Goal: Task Accomplishment & Management: Use online tool/utility

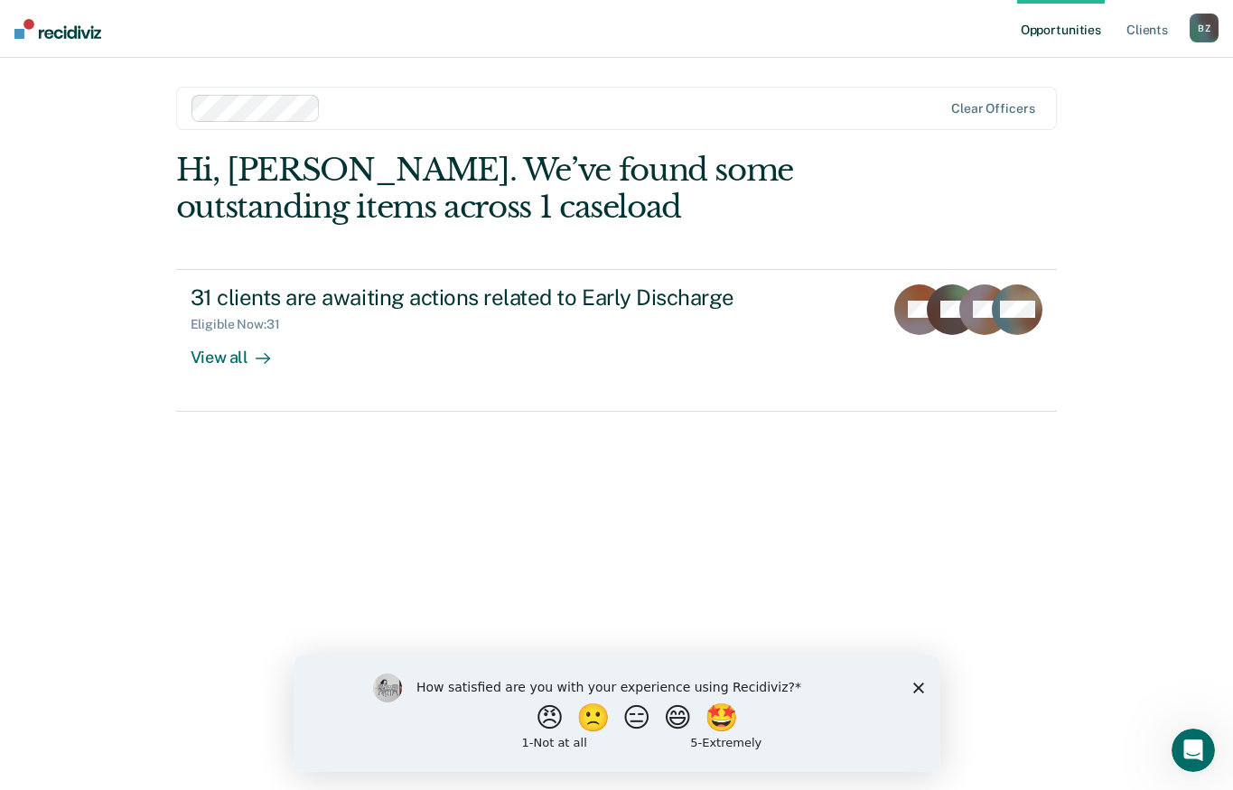
click at [916, 685] on polygon "Close survey" at bounding box center [917, 687] width 11 height 11
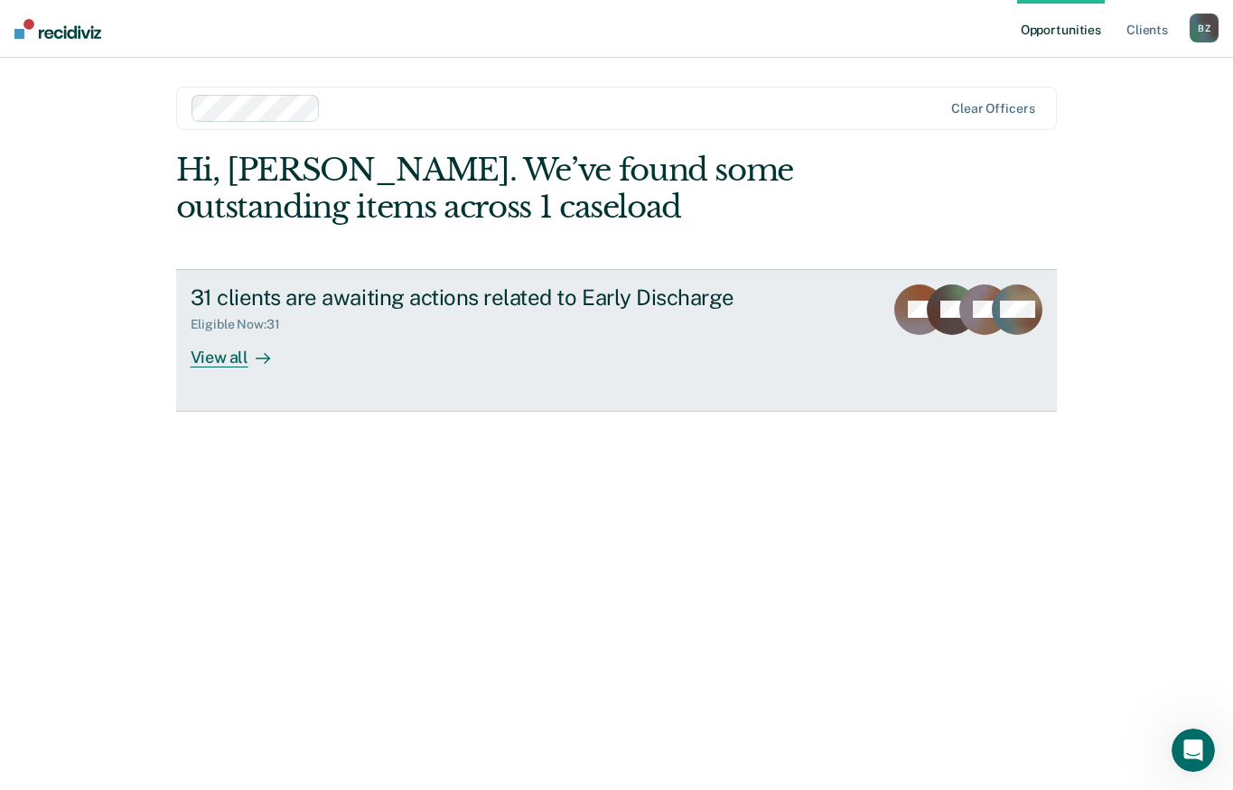
click at [232, 353] on div "View all" at bounding box center [241, 349] width 101 height 35
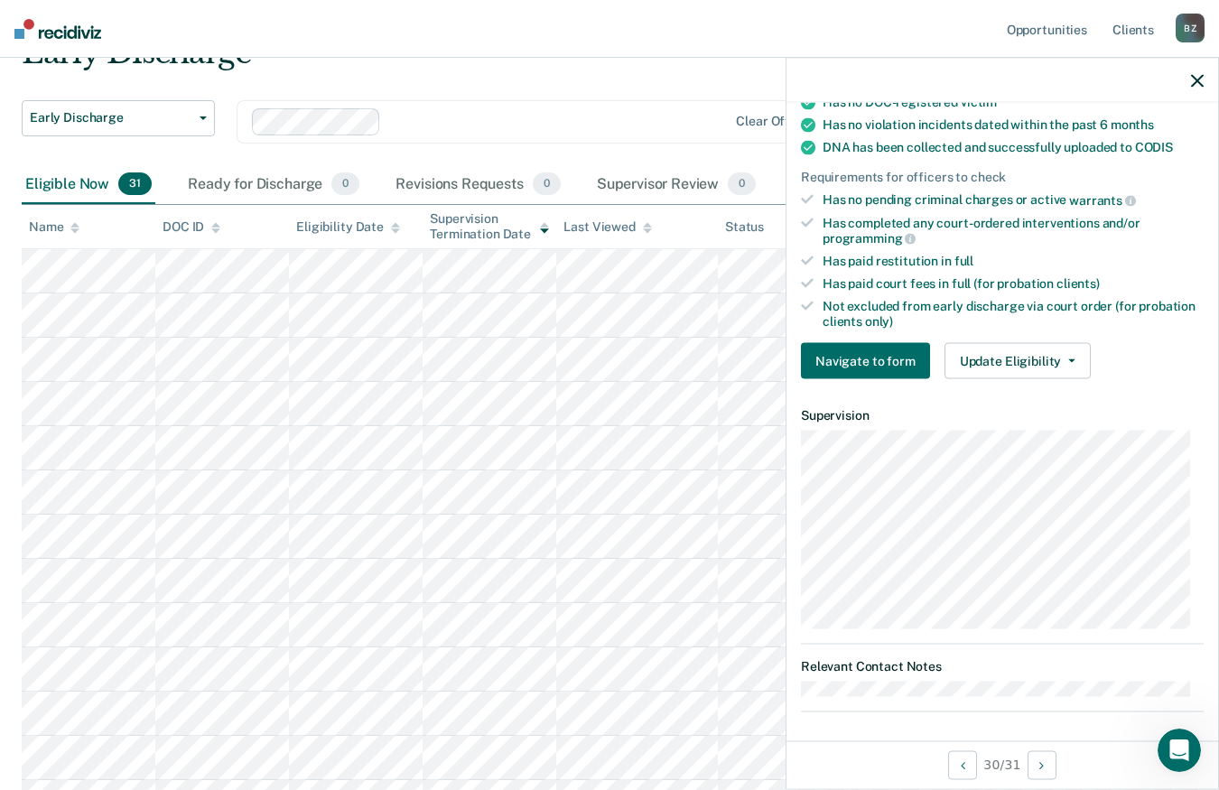
scroll to position [374, 0]
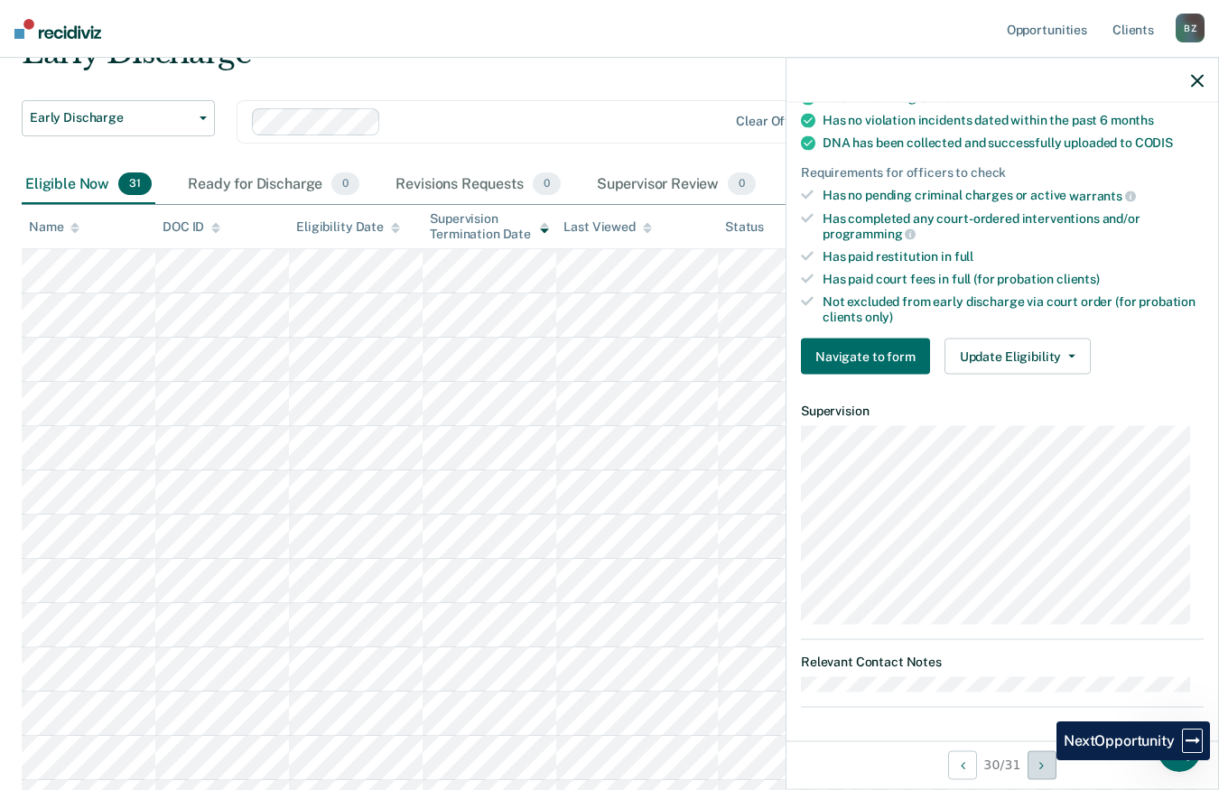
click at [1043, 760] on icon "Next Opportunity" at bounding box center [1042, 765] width 5 height 13
click at [1194, 80] on icon "button" at bounding box center [1197, 80] width 13 height 13
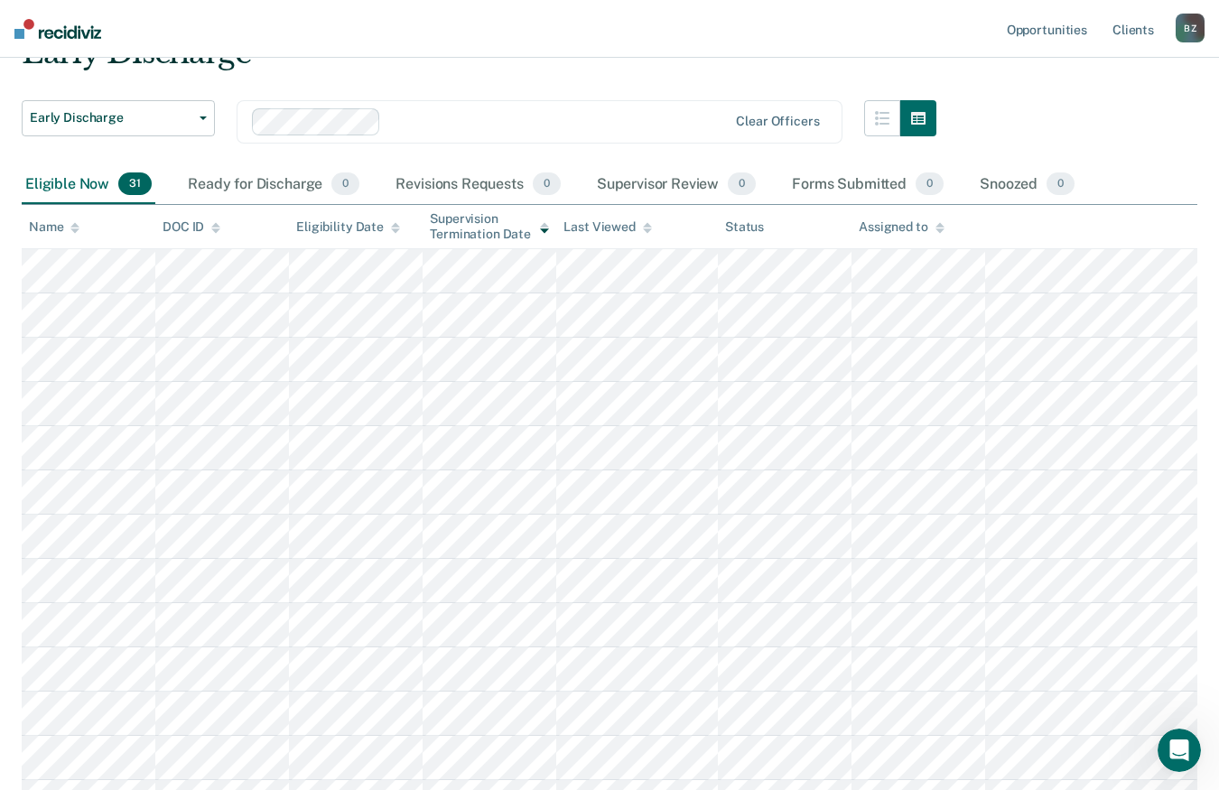
click at [1190, 28] on div "B Z" at bounding box center [1190, 28] width 29 height 29
click at [1082, 113] on link "Log Out" at bounding box center [1117, 118] width 145 height 15
